Goal: Task Accomplishment & Management: Use online tool/utility

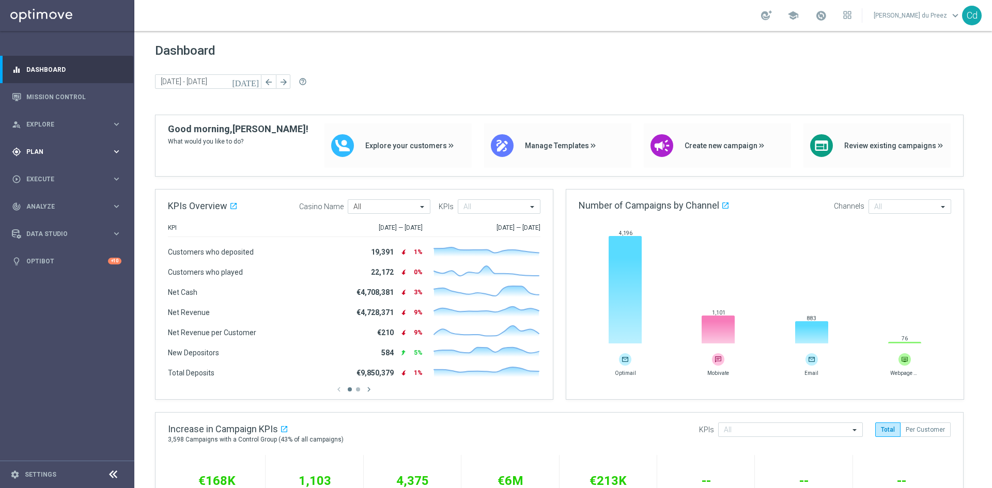
click at [33, 151] on span "Plan" at bounding box center [68, 152] width 85 height 6
click at [48, 205] on span "Templates" at bounding box center [64, 204] width 74 height 6
click at [48, 217] on link "Optimail" at bounding box center [69, 219] width 75 height 8
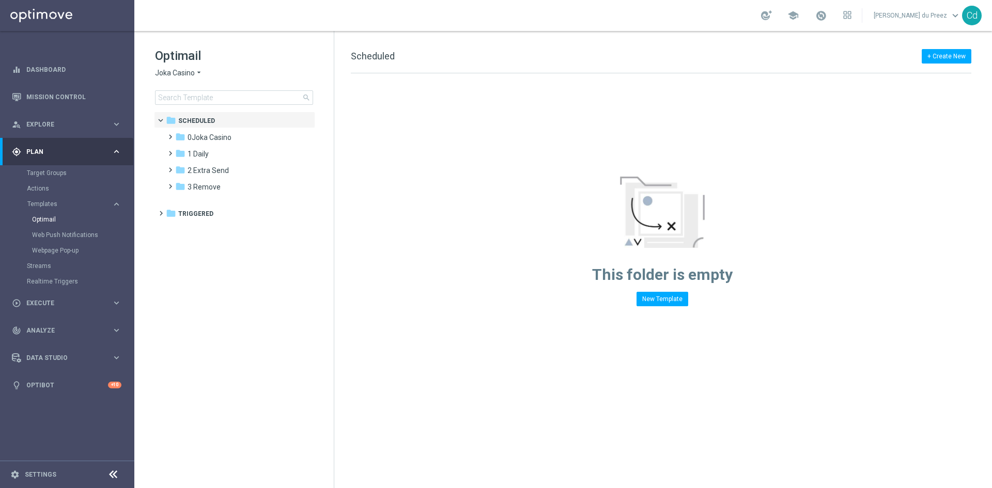
click at [180, 72] on span "Joka Casino" at bounding box center [175, 73] width 40 height 10
click at [0, 0] on span "Casino Joka" at bounding box center [0, 0] width 0 height 0
click at [170, 217] on span at bounding box center [168, 215] width 5 height 4
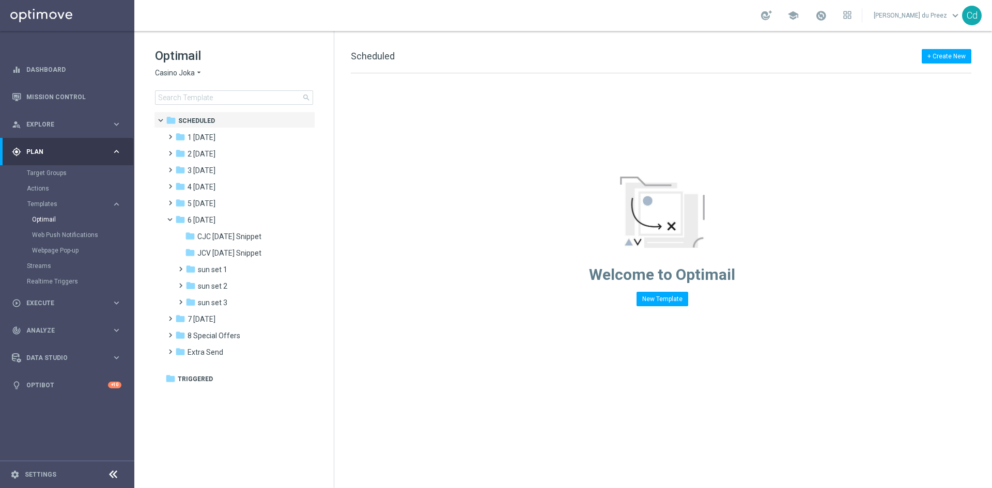
drag, startPoint x: 232, startPoint y: 286, endPoint x: 66, endPoint y: 258, distance: 168.7
click at [232, 286] on div "folder sun set 2" at bounding box center [241, 287] width 110 height 12
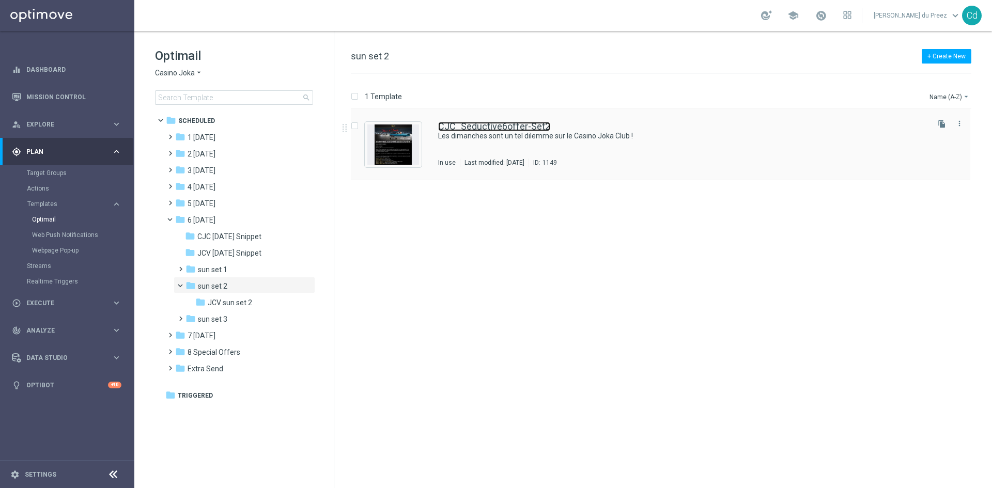
click at [518, 124] on link "CJC_Seductive6offer-Set2" at bounding box center [494, 126] width 112 height 9
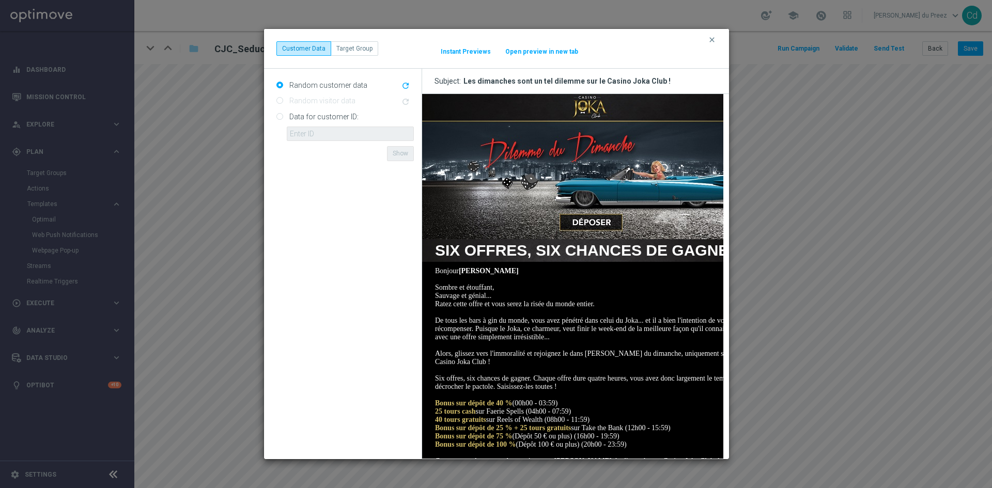
click at [591, 104] on img at bounding box center [590, 166] width 336 height 145
click at [578, 214] on img at bounding box center [590, 166] width 336 height 145
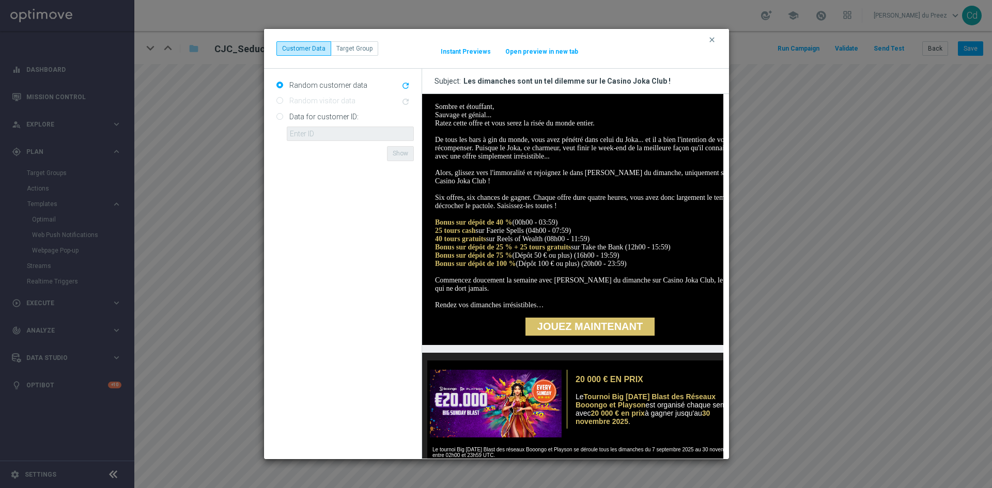
scroll to position [258, 0]
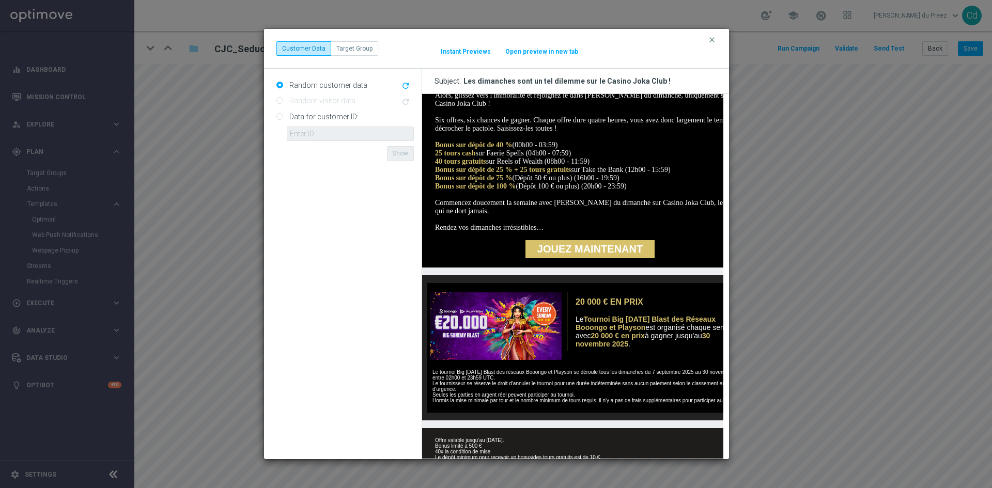
click at [591, 258] on link "JOUEZ MAINTENANT" at bounding box center [589, 249] width 129 height 18
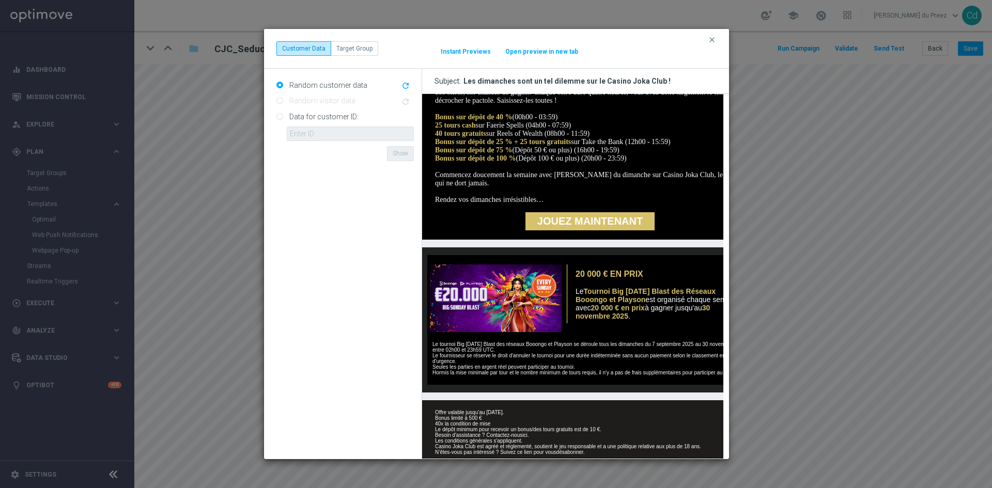
scroll to position [331, 0]
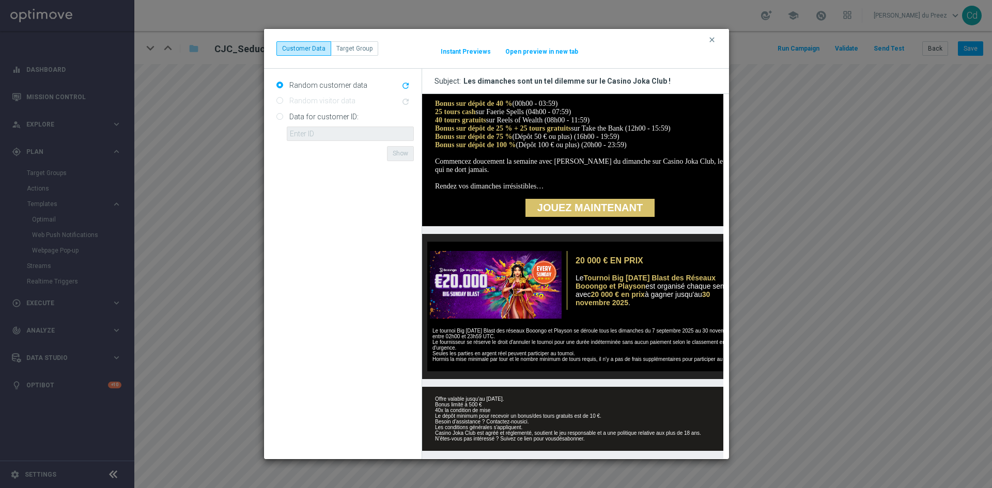
click at [501, 281] on img at bounding box center [494, 285] width 134 height 68
click at [525, 419] on link "ici" at bounding box center [524, 422] width 5 height 6
click at [718, 39] on button "clear" at bounding box center [713, 39] width 12 height 9
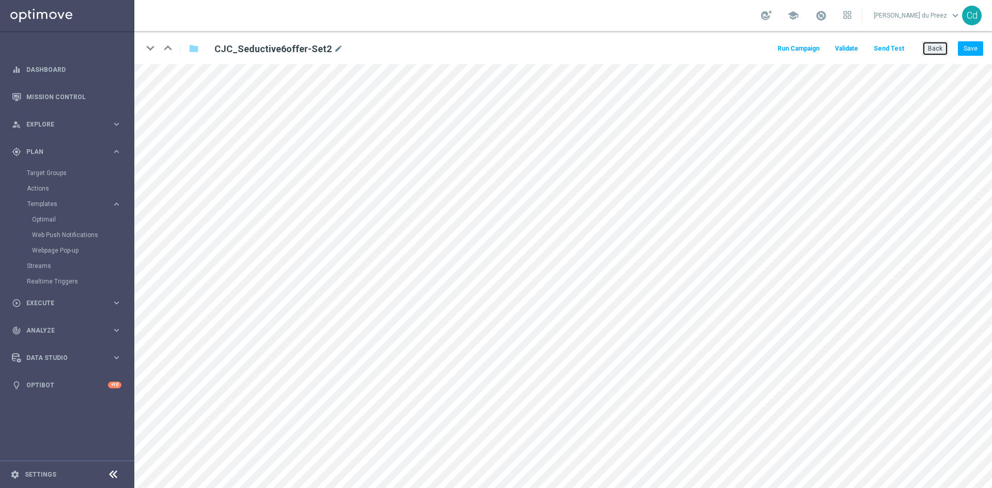
click at [941, 49] on button "Back" at bounding box center [935, 48] width 26 height 14
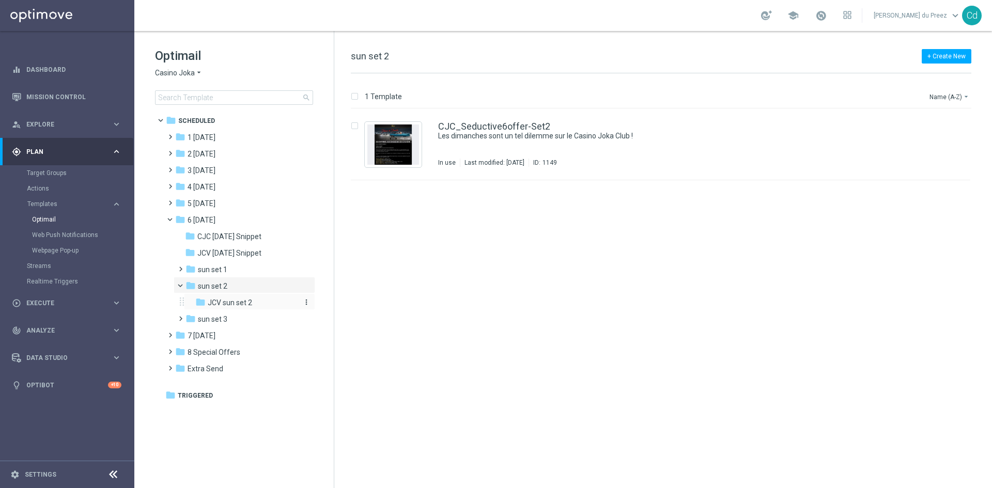
click at [240, 304] on span "JCV sun set 2" at bounding box center [230, 302] width 44 height 9
drag, startPoint x: 495, startPoint y: 126, endPoint x: 503, endPoint y: 137, distance: 13.6
click at [495, 126] on link "JCV_Seductive6offer-Set2" at bounding box center [494, 126] width 112 height 9
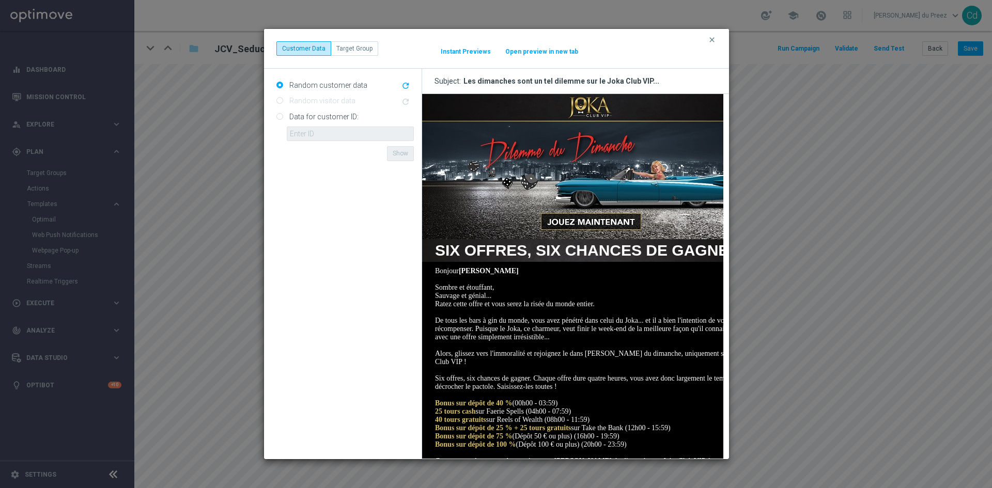
click at [598, 102] on img at bounding box center [590, 166] width 336 height 145
click at [595, 198] on img at bounding box center [590, 166] width 336 height 145
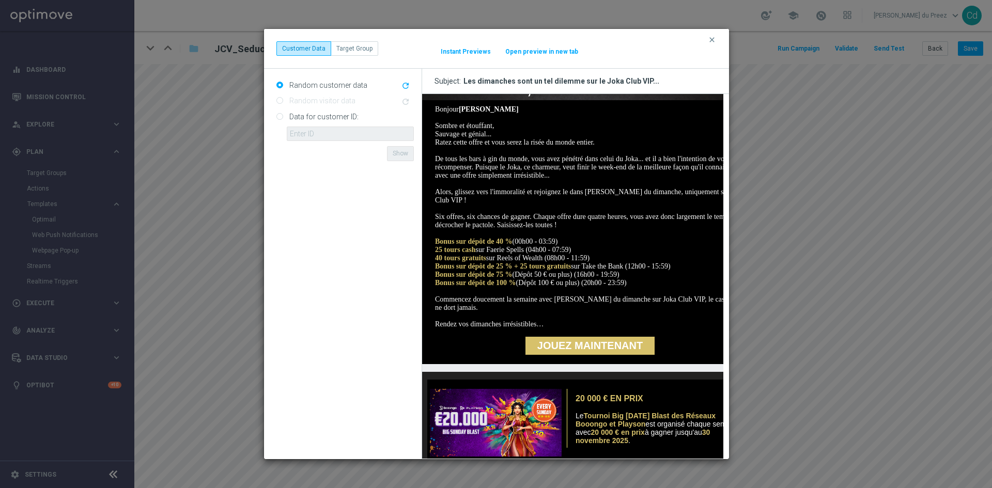
scroll to position [207, 0]
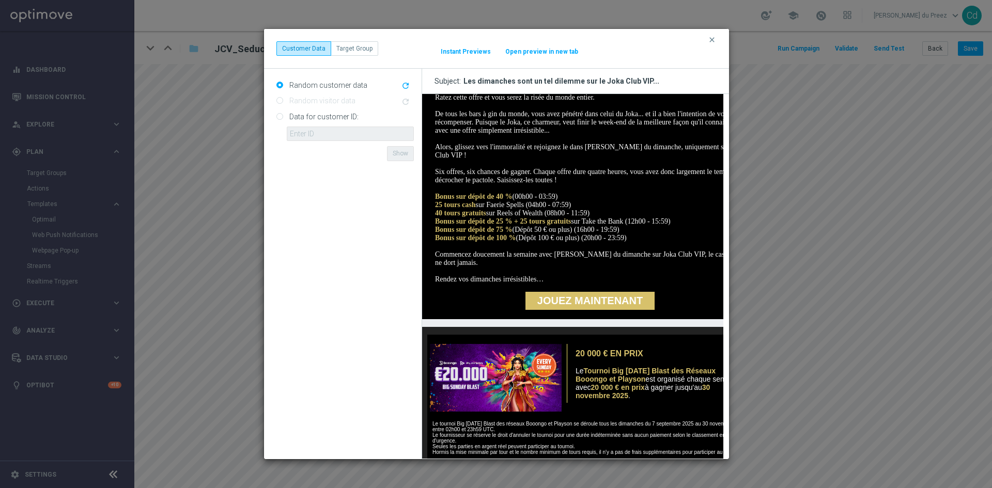
click at [598, 310] on link "JOUEZ MAINTENANT" at bounding box center [589, 301] width 129 height 18
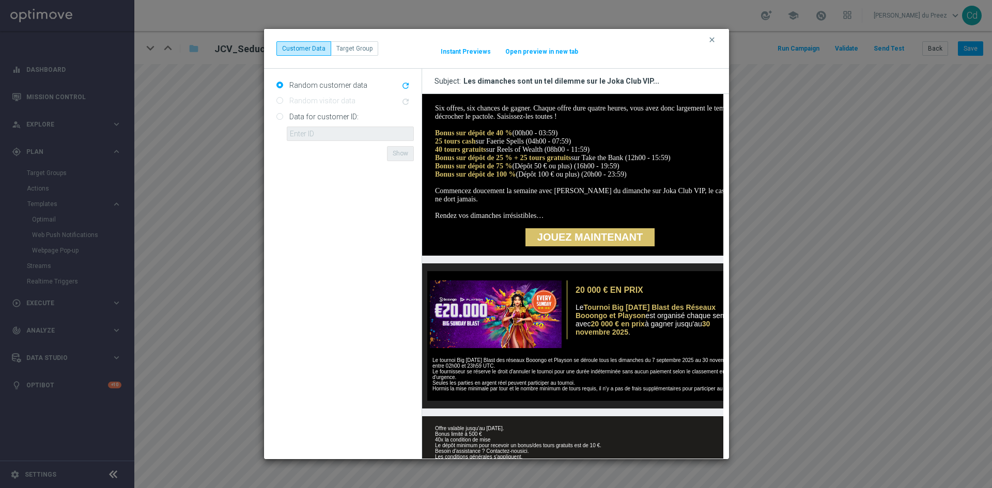
scroll to position [331, 0]
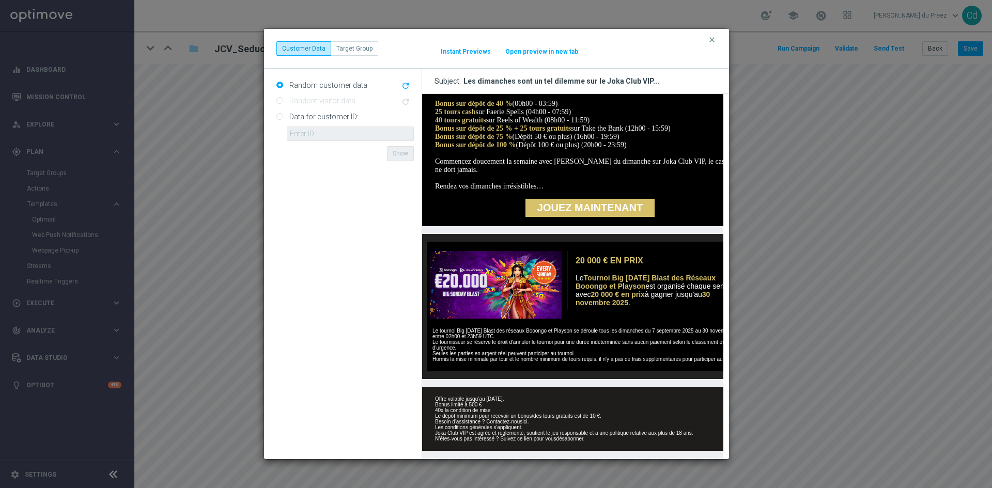
click at [502, 280] on img at bounding box center [494, 285] width 134 height 68
click at [527, 419] on link "ici" at bounding box center [524, 422] width 5 height 6
drag, startPoint x: 720, startPoint y: 42, endPoint x: 714, endPoint y: 38, distance: 7.0
click at [719, 41] on div "clear Customer Data Target Group It might take a while... Instant Previews Open…" at bounding box center [496, 49] width 465 height 40
click at [714, 37] on icon "clear" at bounding box center [712, 40] width 8 height 8
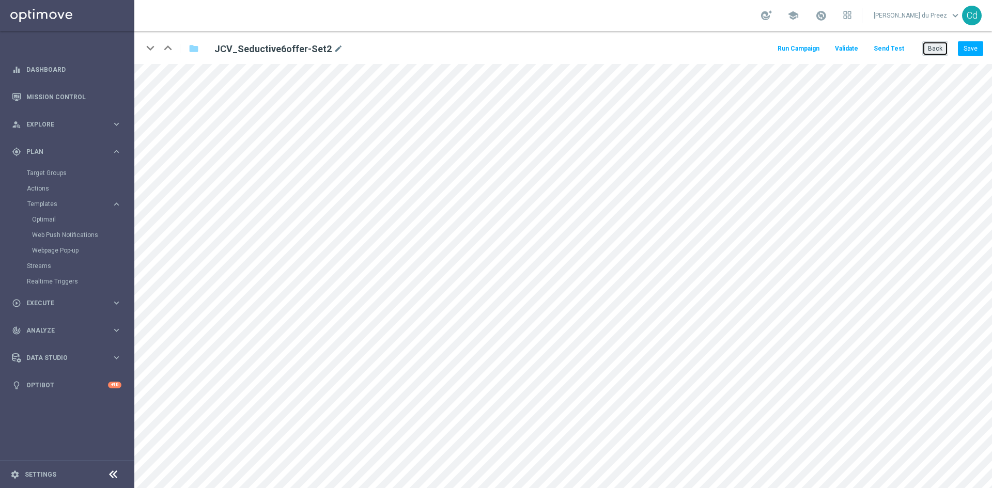
click at [937, 47] on button "Back" at bounding box center [935, 48] width 26 height 14
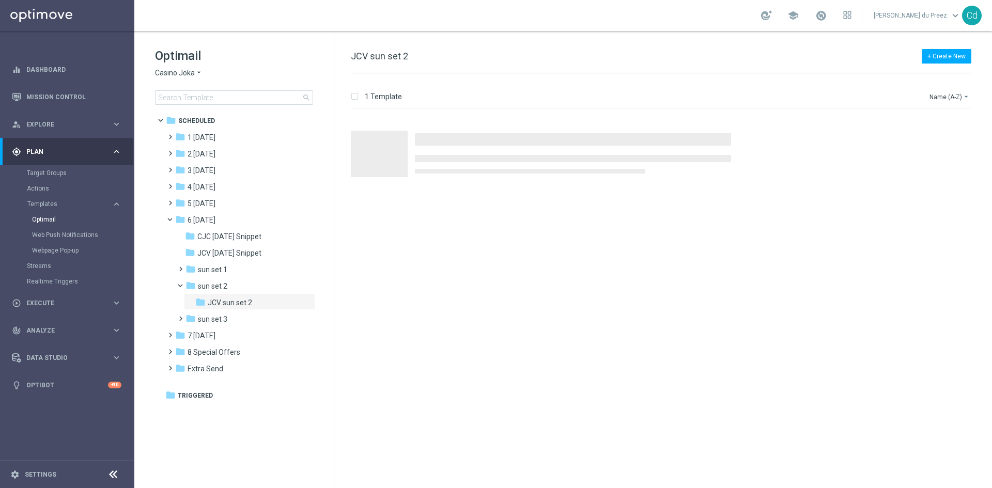
click at [170, 73] on span "Casino Joka" at bounding box center [175, 73] width 40 height 10
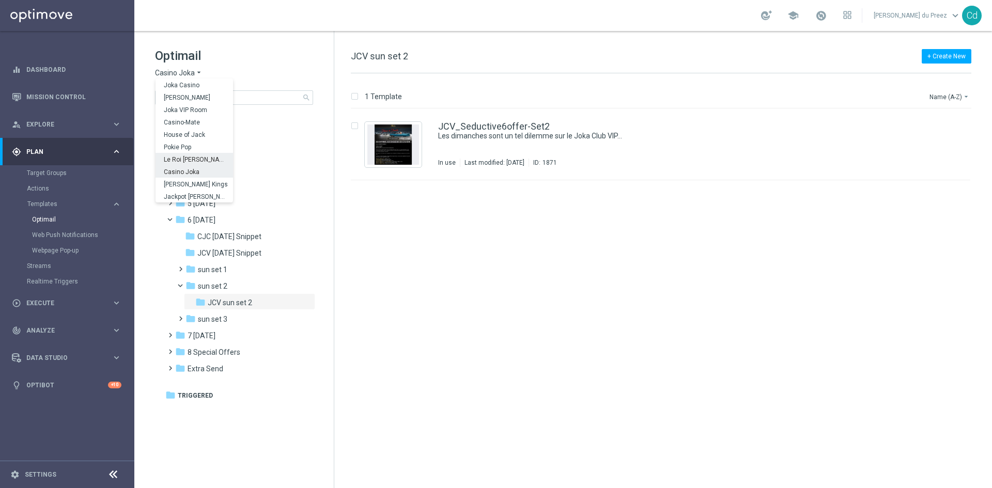
click at [0, 0] on span "Le Roi [PERSON_NAME]" at bounding box center [0, 0] width 0 height 0
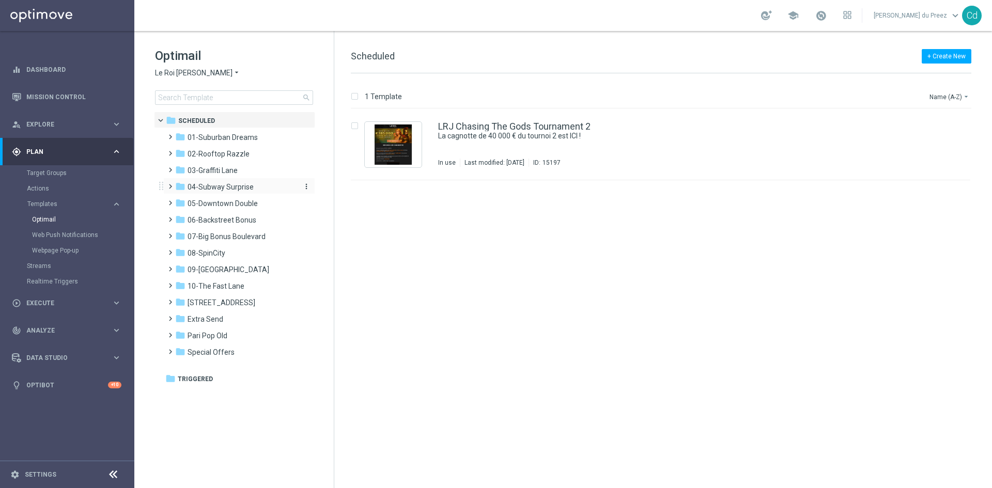
click at [220, 188] on span "04-Subway Surprise" at bounding box center [221, 186] width 66 height 9
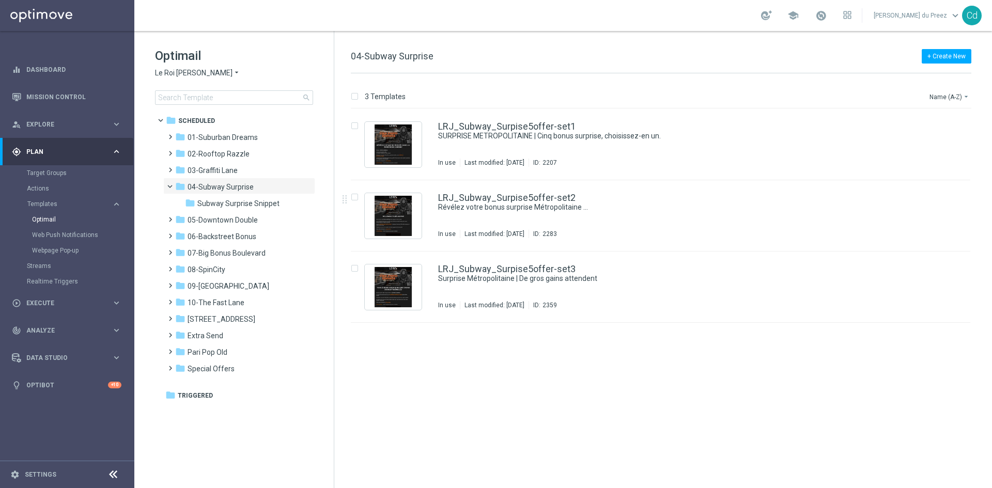
drag, startPoint x: 539, startPoint y: 193, endPoint x: 657, endPoint y: 209, distance: 118.4
click at [539, 193] on div "LRJ_Subway_Surpise5offer-set2 Révélez votre bonus surprise Métropolitaine … In …" at bounding box center [661, 215] width 620 height 71
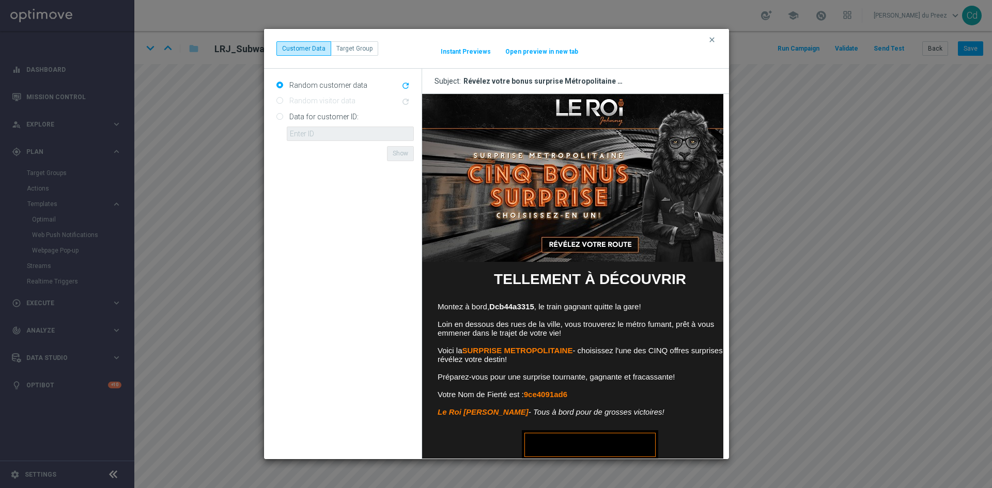
click at [592, 110] on img at bounding box center [590, 178] width 336 height 168
click at [611, 244] on img at bounding box center [590, 178] width 336 height 168
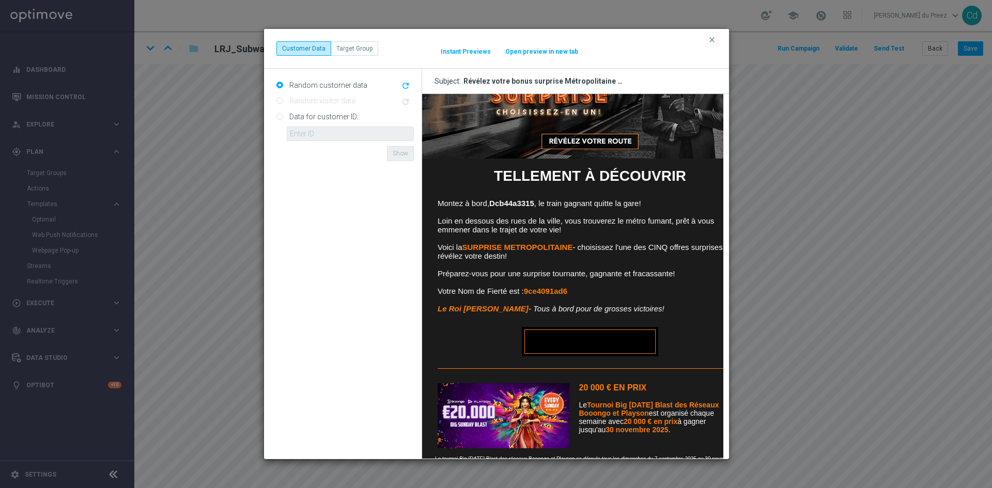
scroll to position [155, 0]
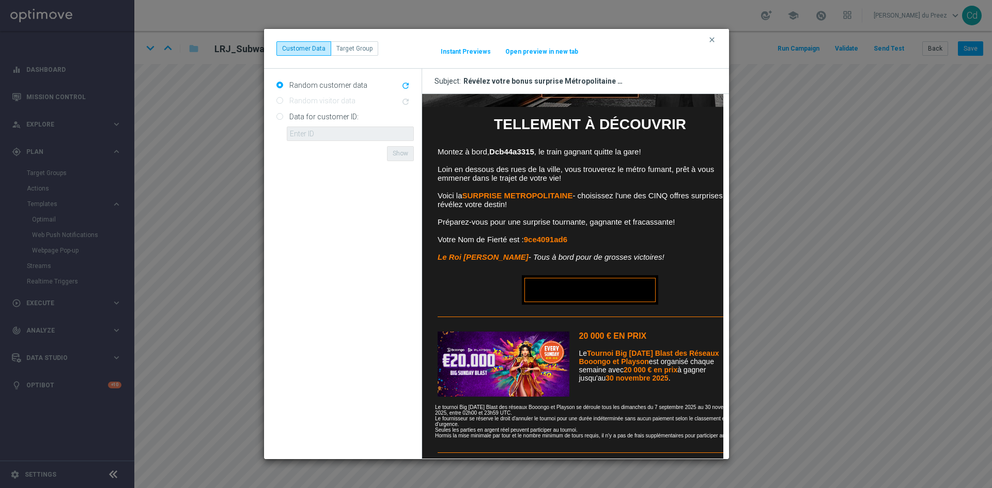
click at [620, 292] on link "RÉVÉLEZ VOTRE ROUTE" at bounding box center [589, 290] width 131 height 24
click at [496, 367] on img at bounding box center [503, 364] width 132 height 65
click at [713, 41] on icon "clear" at bounding box center [712, 40] width 8 height 8
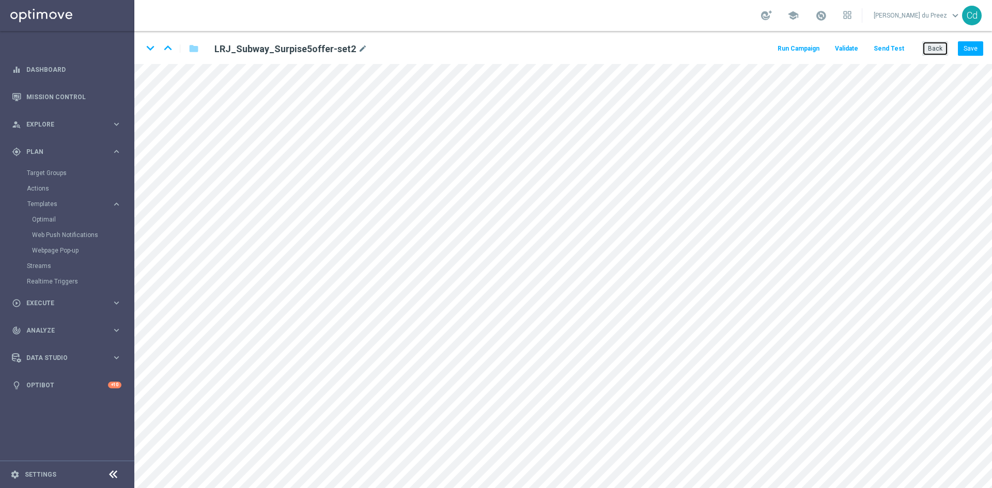
click at [935, 50] on button "Back" at bounding box center [935, 48] width 26 height 14
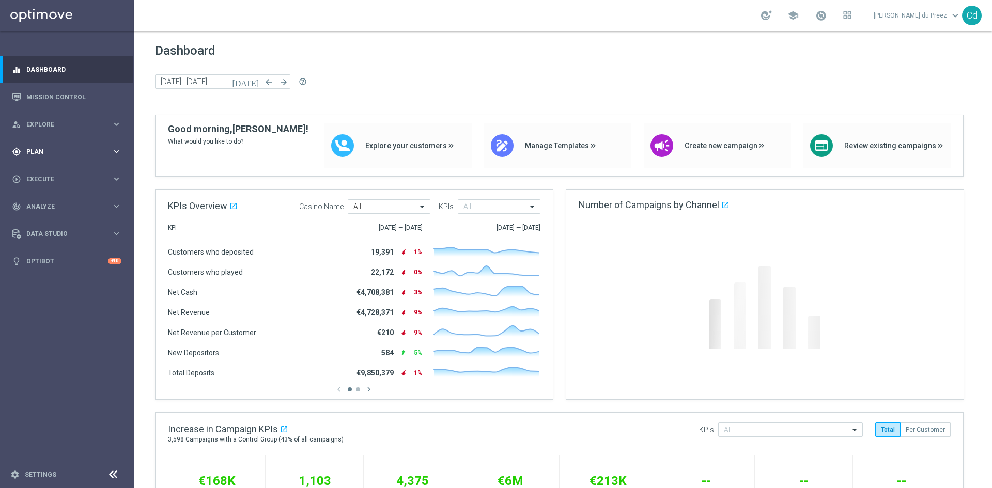
drag, startPoint x: 31, startPoint y: 151, endPoint x: 47, endPoint y: 155, distance: 16.4
click at [32, 151] on span "Plan" at bounding box center [68, 152] width 85 height 6
drag, startPoint x: 40, startPoint y: 203, endPoint x: 46, endPoint y: 203, distance: 6.2
click at [41, 203] on span "Templates" at bounding box center [64, 204] width 74 height 6
click at [48, 220] on link "Optimail" at bounding box center [69, 219] width 75 height 8
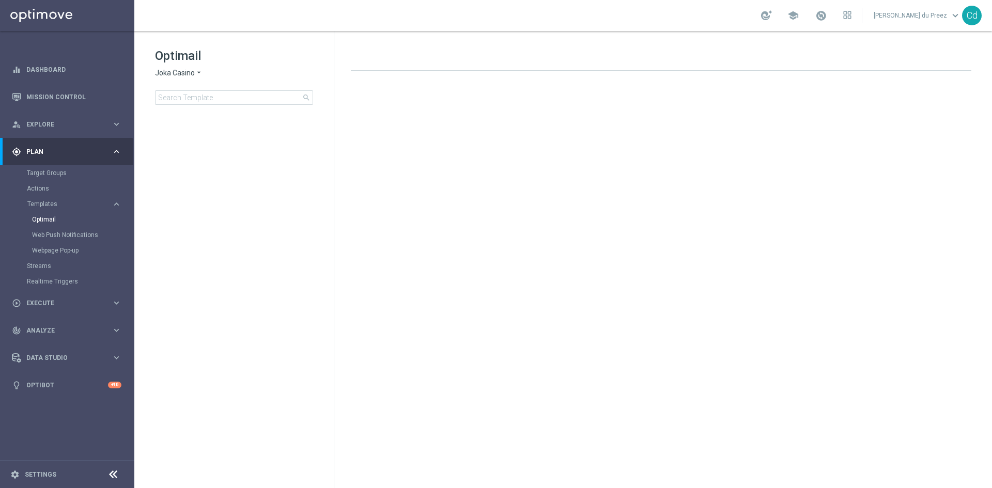
click at [180, 75] on span "Joka Casino" at bounding box center [175, 73] width 40 height 10
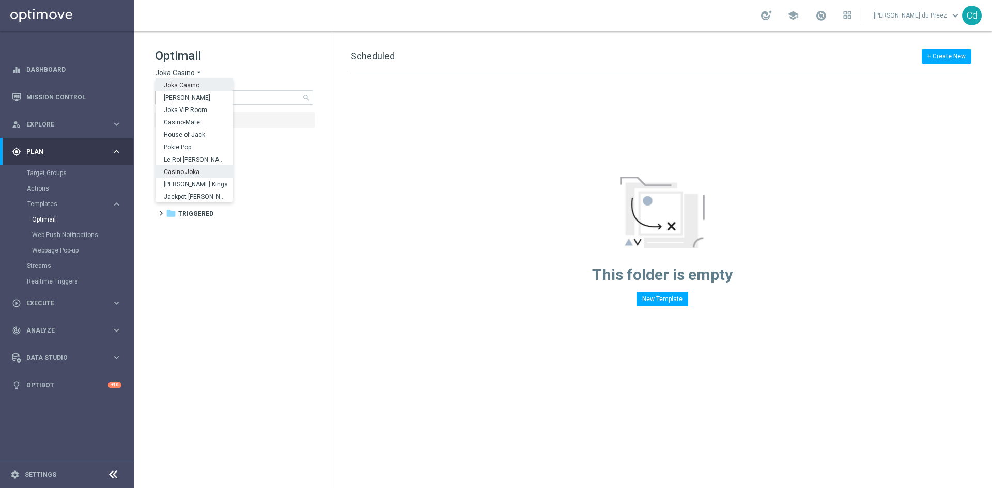
click at [0, 0] on span "Casino Joka" at bounding box center [0, 0] width 0 height 0
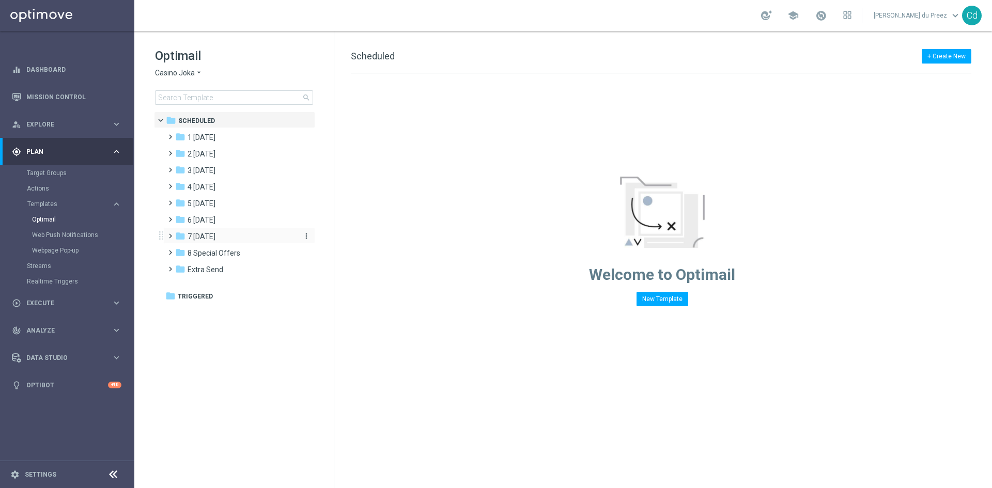
click at [208, 235] on span "7 [DATE]" at bounding box center [202, 236] width 28 height 9
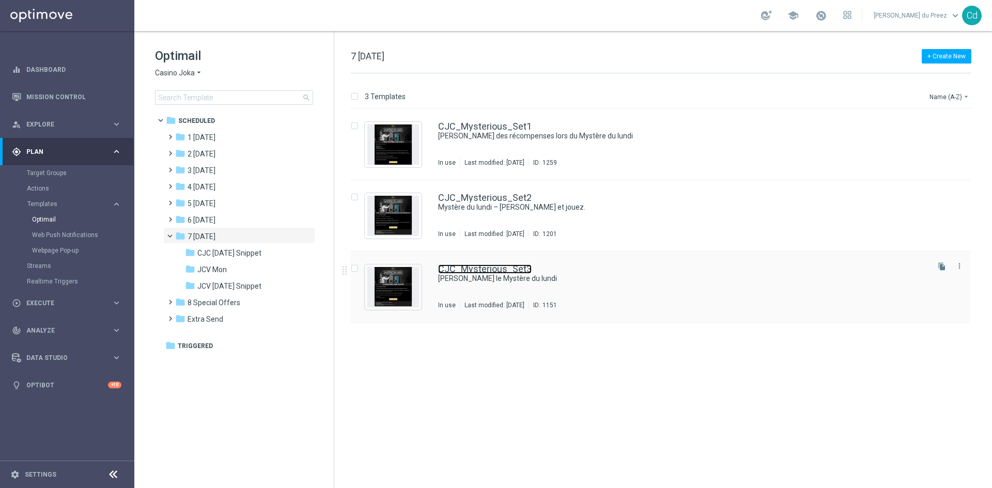
click at [505, 268] on link "CJC_Mysterious_Set3" at bounding box center [485, 269] width 94 height 9
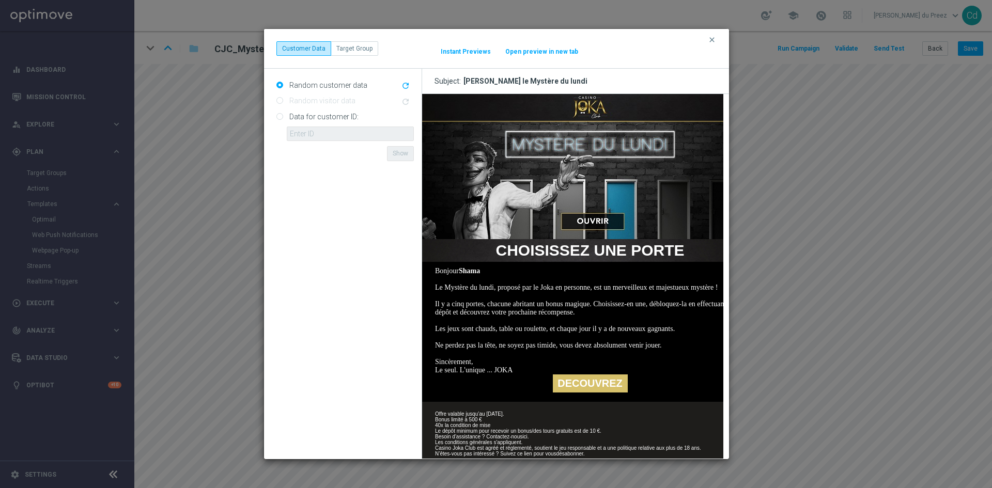
click at [590, 109] on img at bounding box center [590, 166] width 336 height 145
click at [591, 196] on img at bounding box center [590, 166] width 336 height 145
click at [598, 391] on link "DECOUVREZ" at bounding box center [589, 384] width 75 height 18
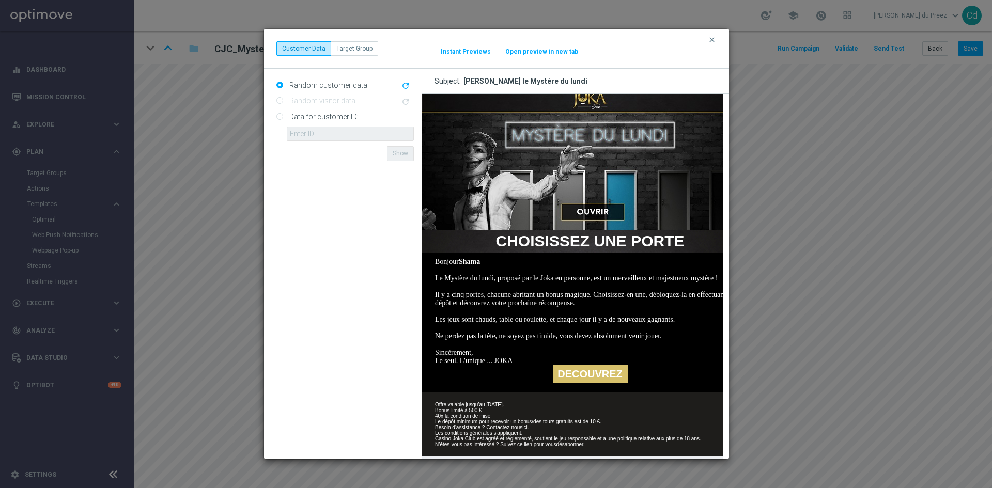
scroll to position [38, 0]
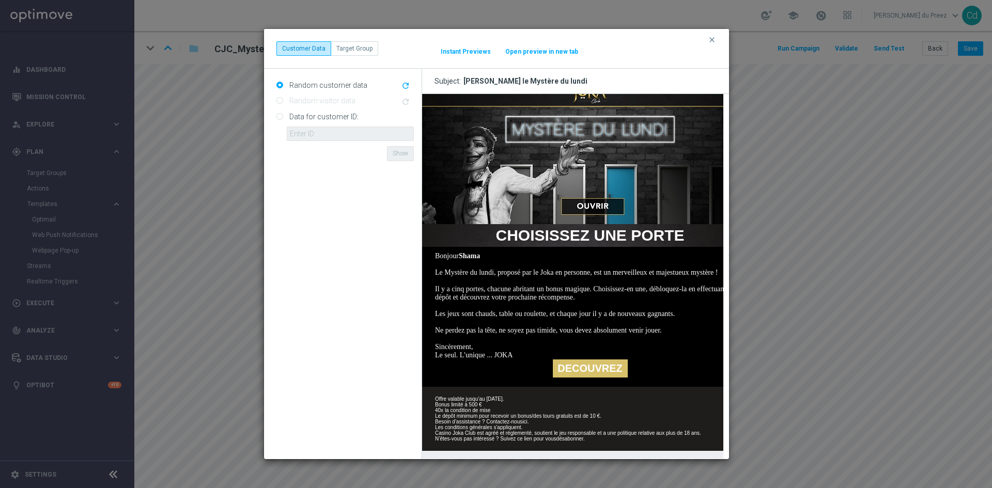
click at [523, 419] on link "ici" at bounding box center [524, 422] width 5 height 6
click at [713, 45] on div "clear Customer Data Target Group It might take a while... Instant Previews Open…" at bounding box center [496, 48] width 440 height 14
click at [715, 40] on icon "clear" at bounding box center [712, 40] width 8 height 8
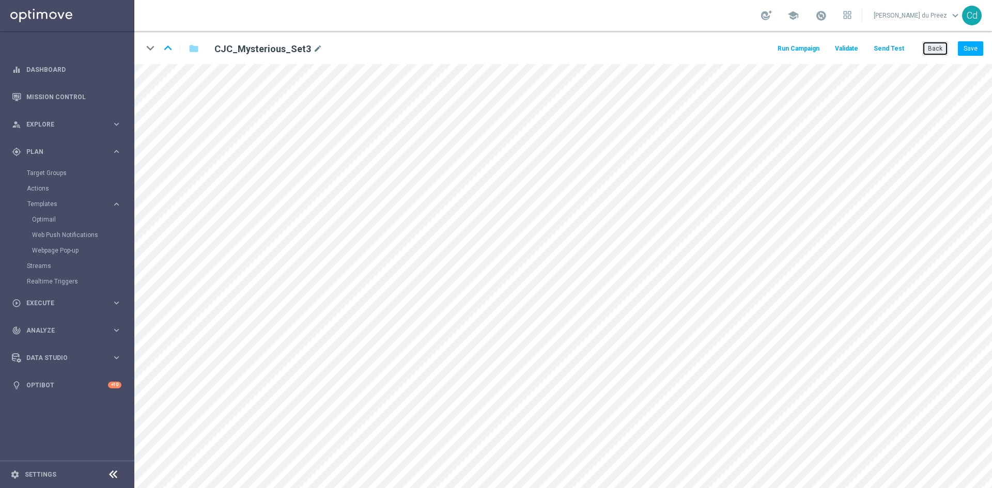
click at [939, 51] on button "Back" at bounding box center [935, 48] width 26 height 14
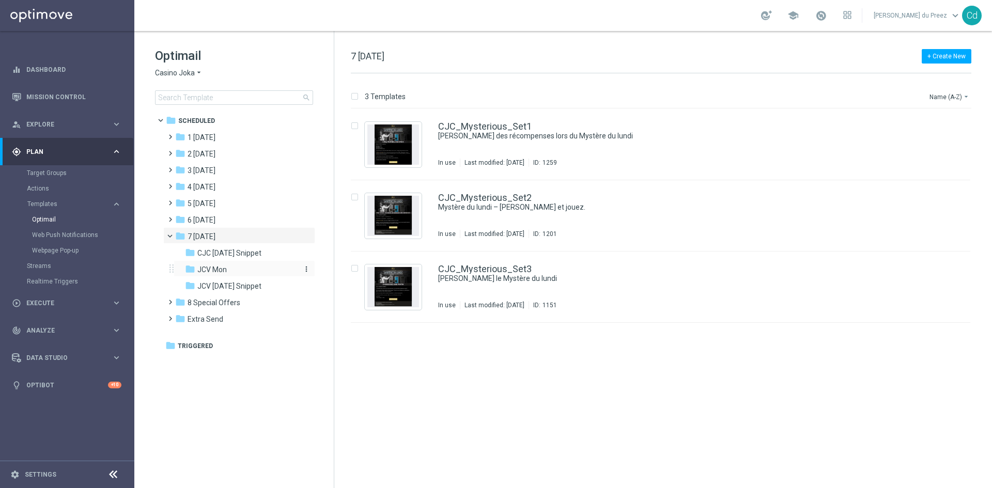
click at [214, 272] on span "JCV Mon" at bounding box center [211, 269] width 29 height 9
drag, startPoint x: 487, startPoint y: 269, endPoint x: 523, endPoint y: 271, distance: 35.7
click at [487, 269] on link "JCV_Mysterious_Set3" at bounding box center [484, 269] width 93 height 9
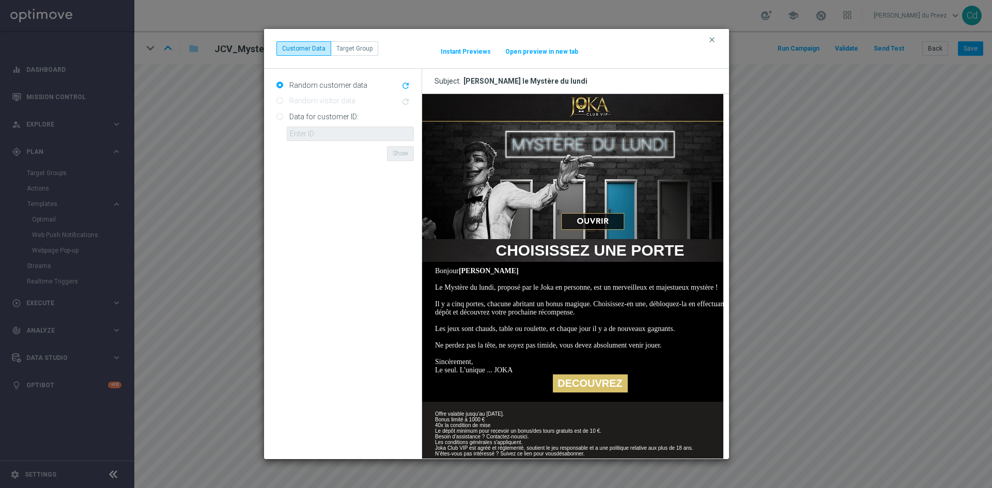
click at [599, 105] on img at bounding box center [590, 166] width 336 height 145
click at [593, 214] on img at bounding box center [590, 166] width 336 height 145
click at [603, 393] on link "DECOUVREZ" at bounding box center [589, 384] width 75 height 18
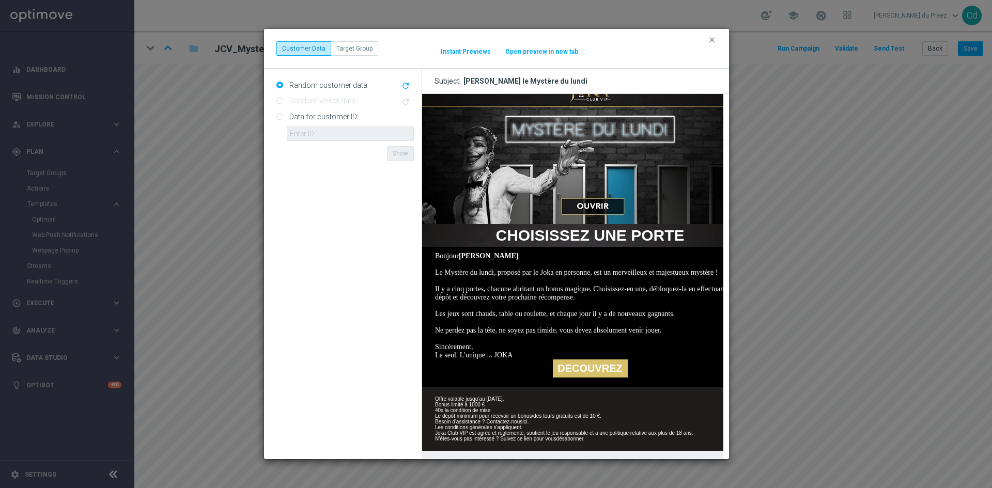
scroll to position [38, 0]
click at [527, 419] on link "ici" at bounding box center [524, 422] width 5 height 6
click at [716, 37] on icon "clear" at bounding box center [712, 40] width 8 height 8
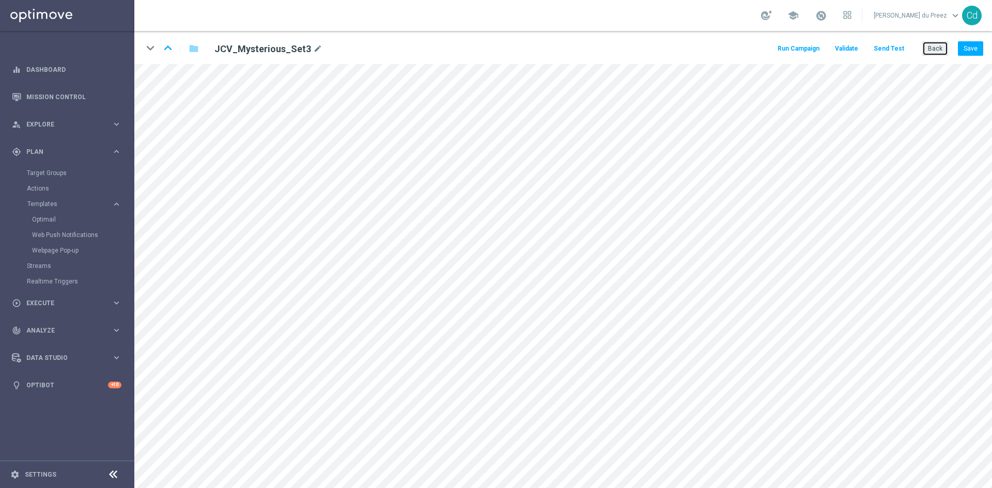
drag, startPoint x: 939, startPoint y: 48, endPoint x: 937, endPoint y: 57, distance: 9.0
click at [938, 48] on button "Back" at bounding box center [935, 48] width 26 height 14
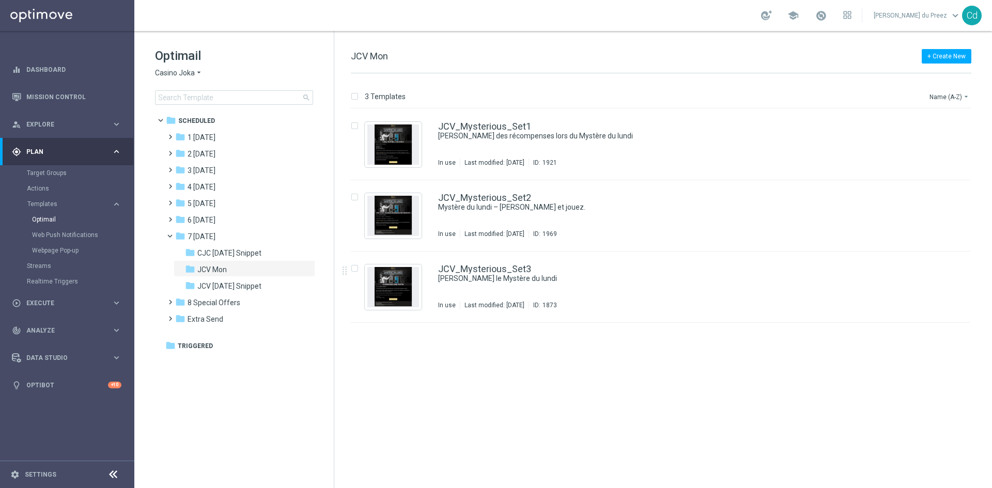
click at [179, 70] on span "Casino Joka" at bounding box center [175, 73] width 40 height 10
click at [0, 0] on span "Le Roi [PERSON_NAME]" at bounding box center [0, 0] width 0 height 0
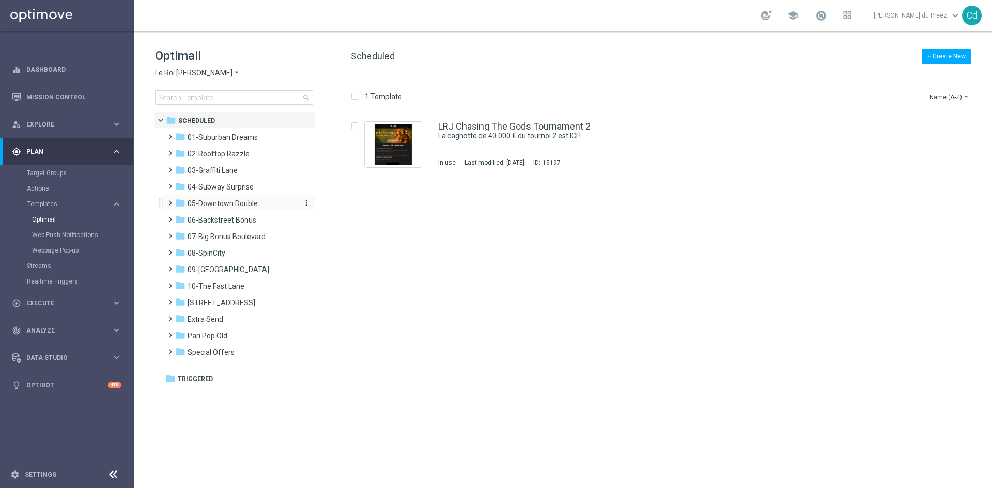
click at [235, 204] on span "05-Downtown Double" at bounding box center [223, 203] width 70 height 9
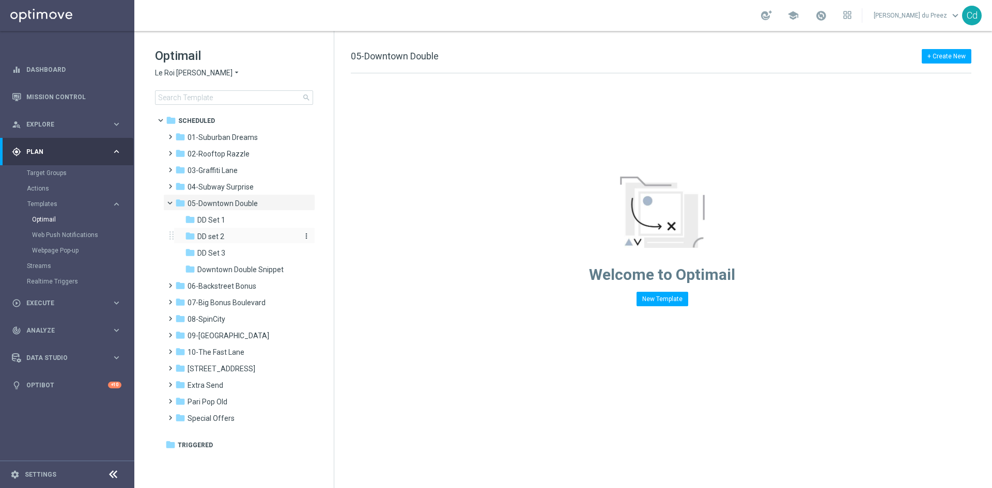
click at [223, 238] on span "DD set 2" at bounding box center [210, 236] width 27 height 9
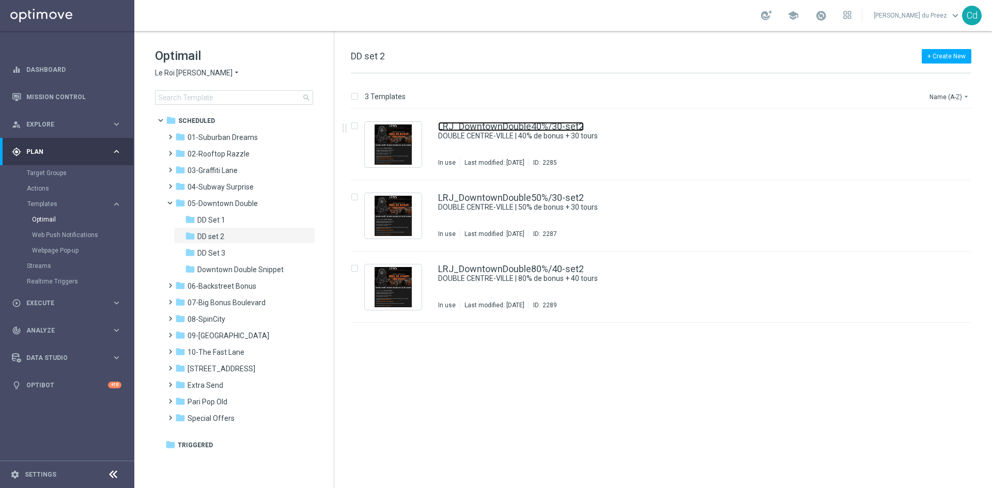
click at [559, 128] on link "LRJ_DowntownDouble40%/30-set2" at bounding box center [511, 126] width 146 height 9
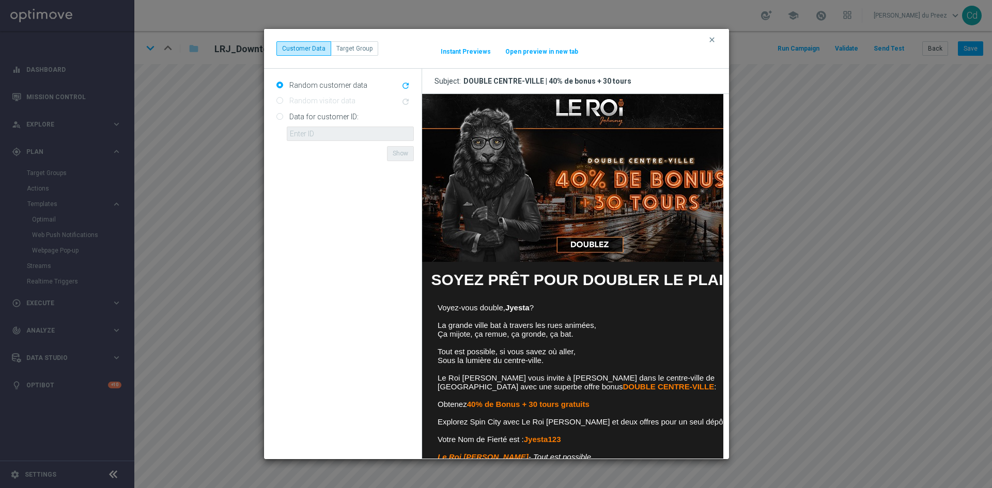
click at [601, 108] on img at bounding box center [590, 178] width 336 height 168
click at [594, 238] on img at bounding box center [590, 178] width 336 height 168
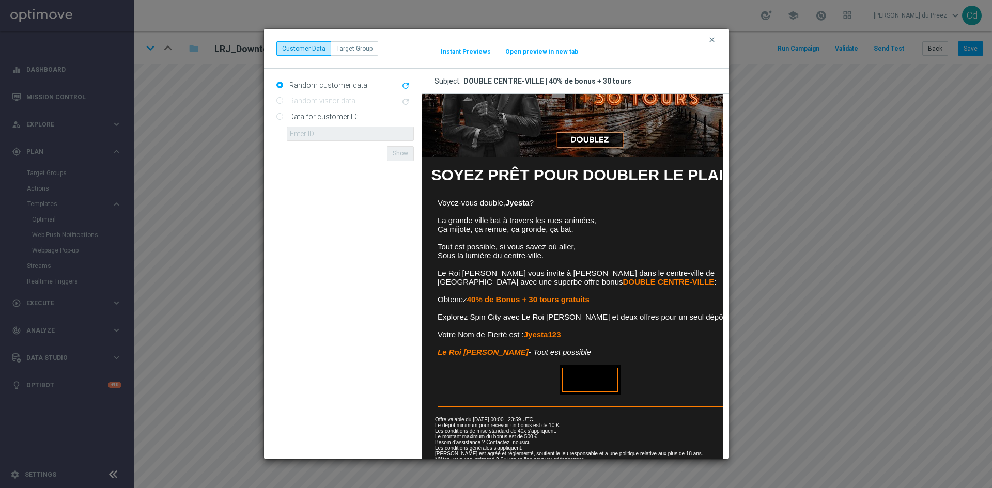
scroll to position [121, 0]
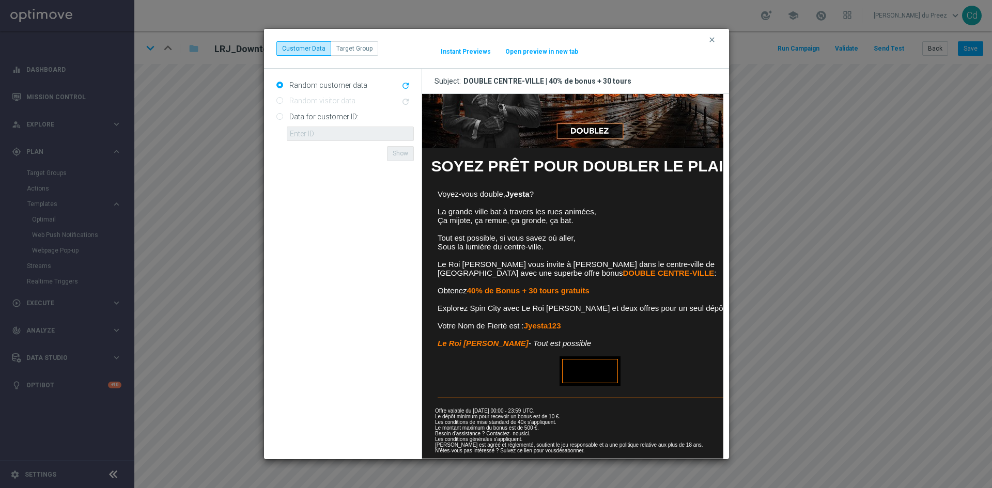
click at [588, 363] on link "DOUBLEZ" at bounding box center [590, 371] width 56 height 24
click at [527, 431] on link "ici" at bounding box center [525, 434] width 5 height 6
click at [719, 37] on button "clear" at bounding box center [713, 39] width 12 height 9
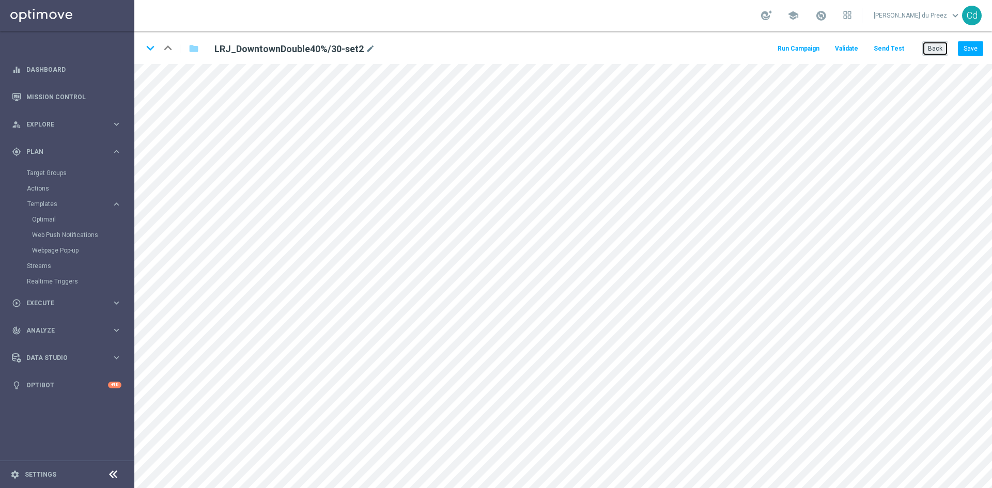
click at [935, 50] on button "Back" at bounding box center [935, 48] width 26 height 14
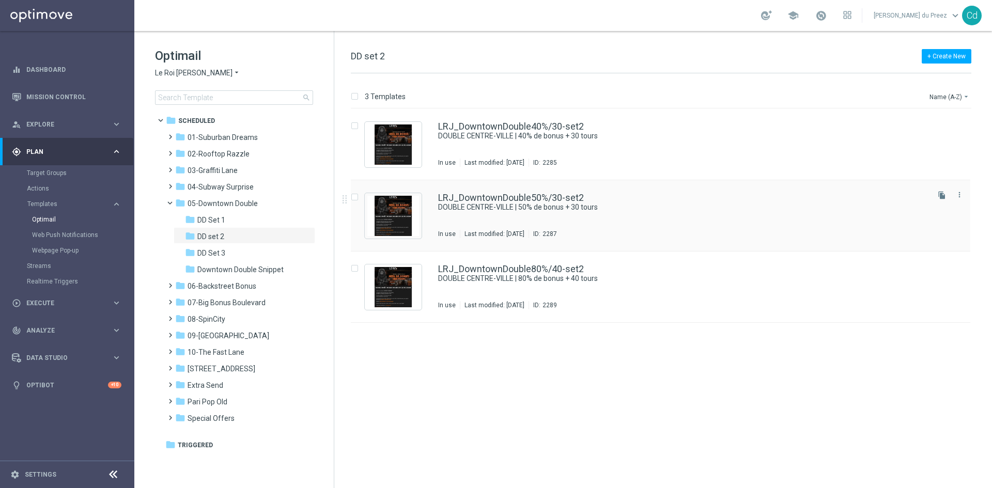
click at [554, 191] on div "LRJ_DowntownDouble50%/30-set2 DOUBLE CENTRE-VILLE | 50% de bonus + 30 tours In …" at bounding box center [661, 215] width 620 height 71
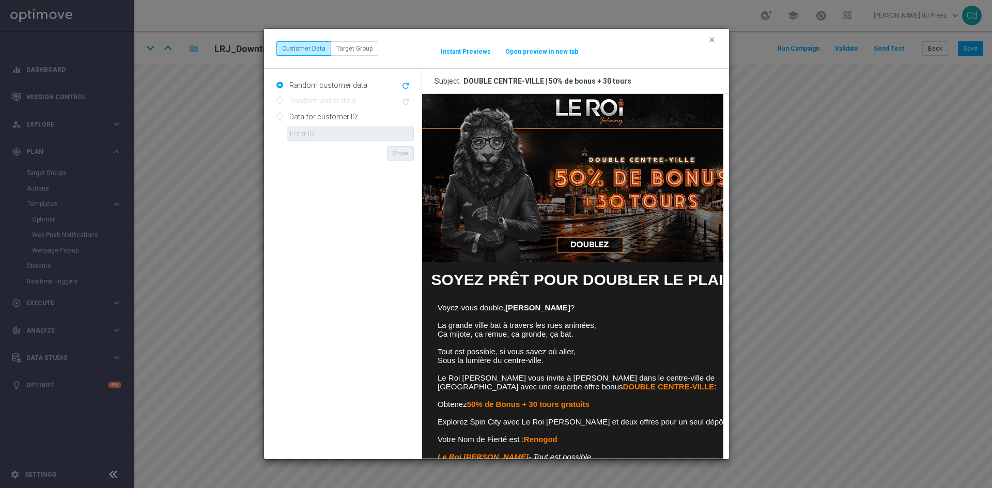
click at [598, 112] on img at bounding box center [590, 178] width 336 height 168
click at [572, 245] on img at bounding box center [590, 178] width 336 height 168
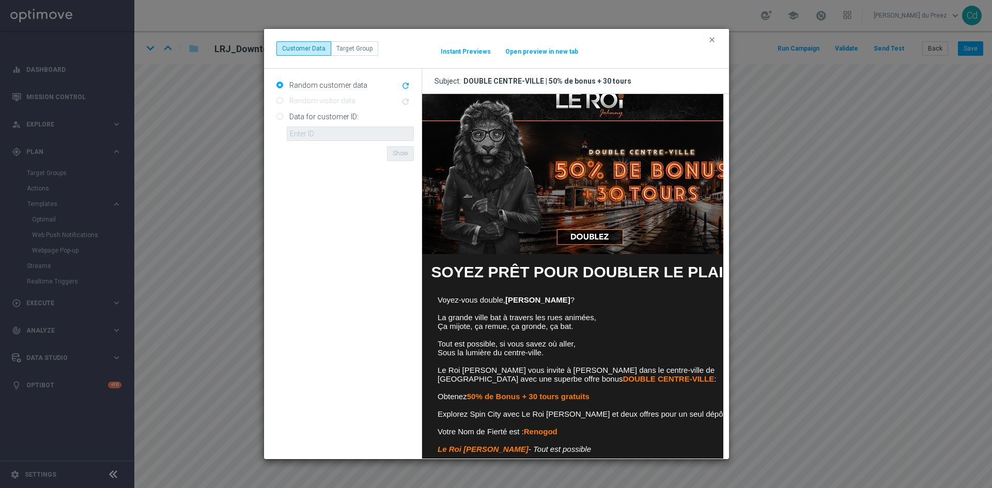
scroll to position [121, 0]
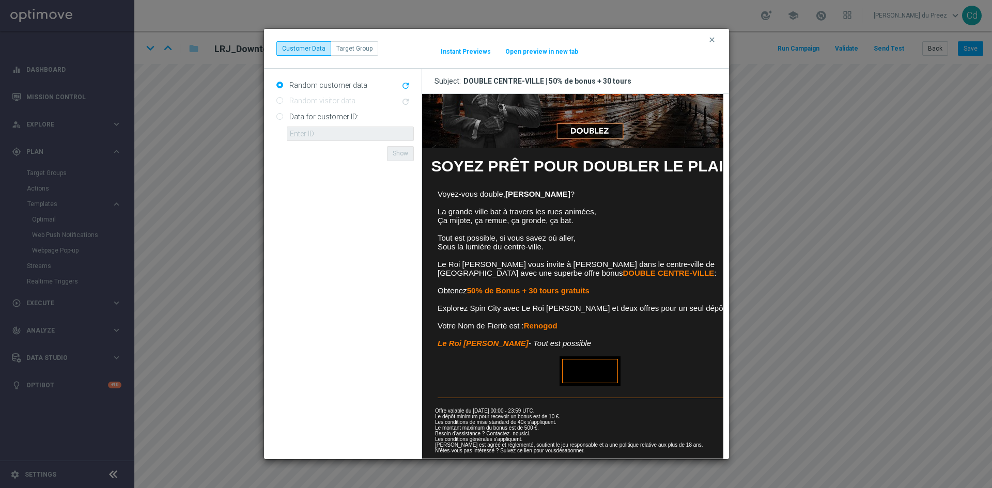
click at [597, 363] on link "DOUBLEZ" at bounding box center [590, 371] width 56 height 24
click at [528, 431] on link "ici" at bounding box center [525, 434] width 5 height 6
click at [714, 40] on icon "clear" at bounding box center [712, 40] width 8 height 8
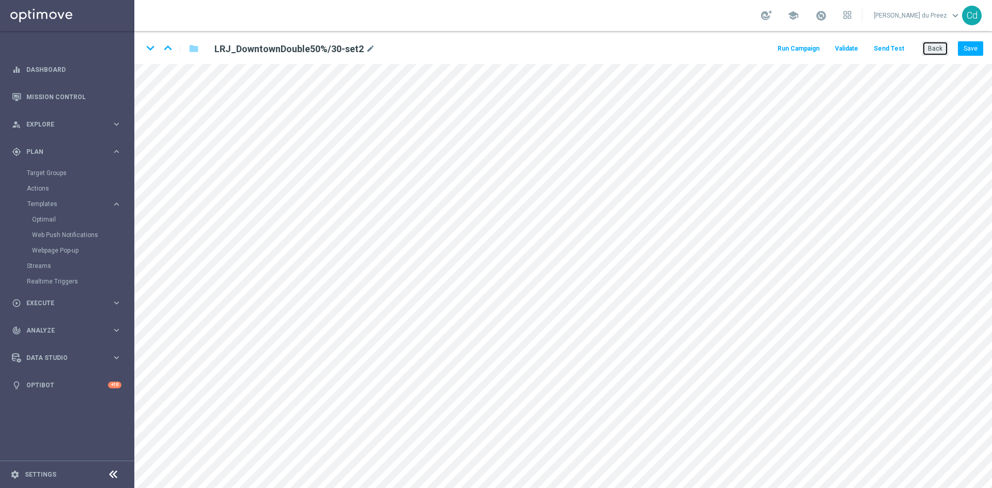
click at [933, 49] on button "Back" at bounding box center [935, 48] width 26 height 14
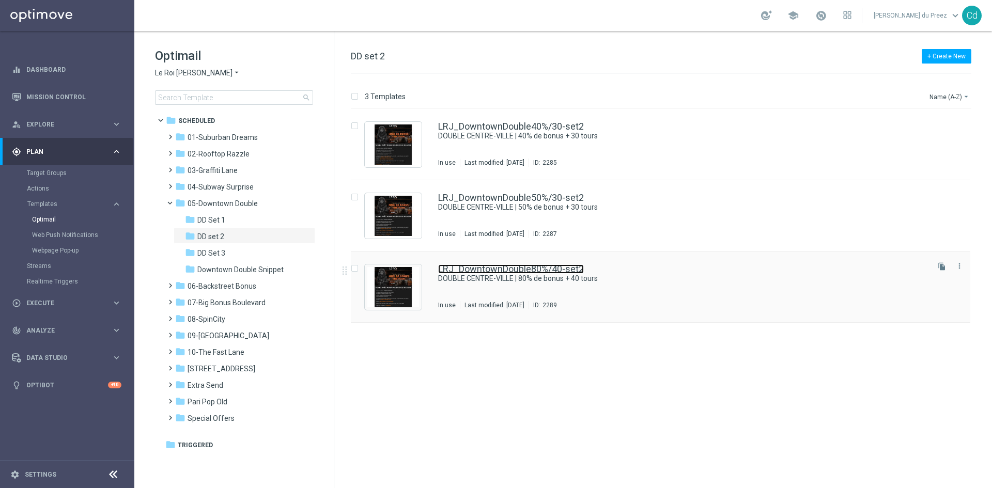
click at [574, 269] on link "LRJ_DowntownDouble80%/40-set2" at bounding box center [511, 269] width 146 height 9
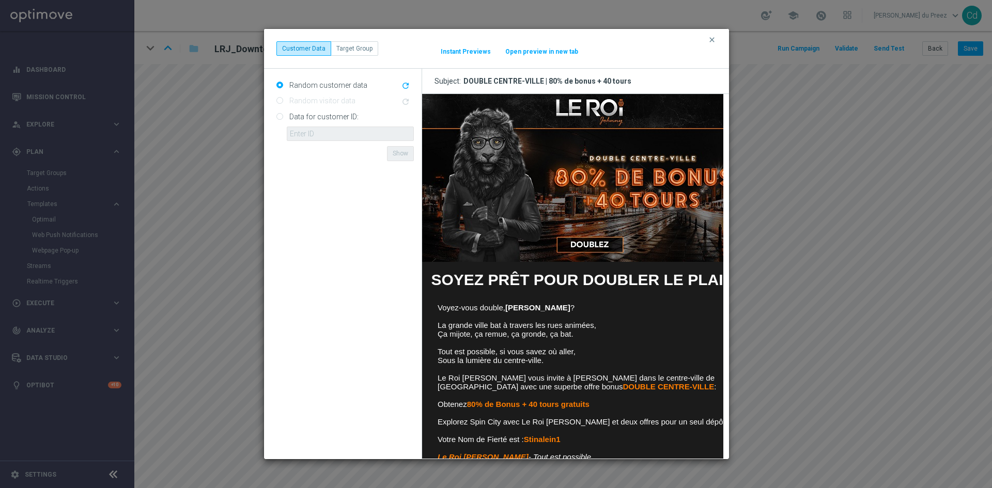
click at [621, 110] on img at bounding box center [590, 178] width 336 height 168
click at [589, 245] on img at bounding box center [590, 178] width 336 height 168
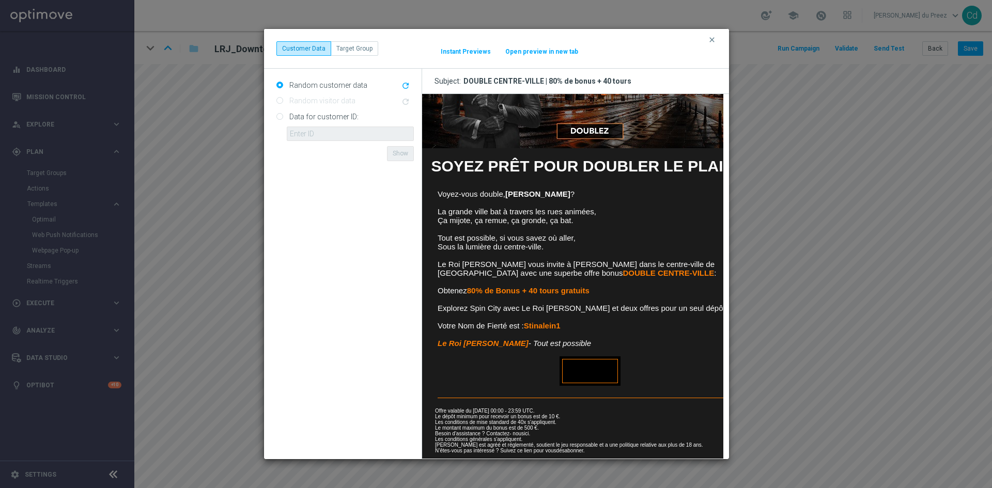
click at [593, 366] on link "DOUBLEZ" at bounding box center [590, 371] width 56 height 24
click at [528, 431] on link "ici" at bounding box center [525, 434] width 5 height 6
